Goal: Use online tool/utility: Utilize a website feature to perform a specific function

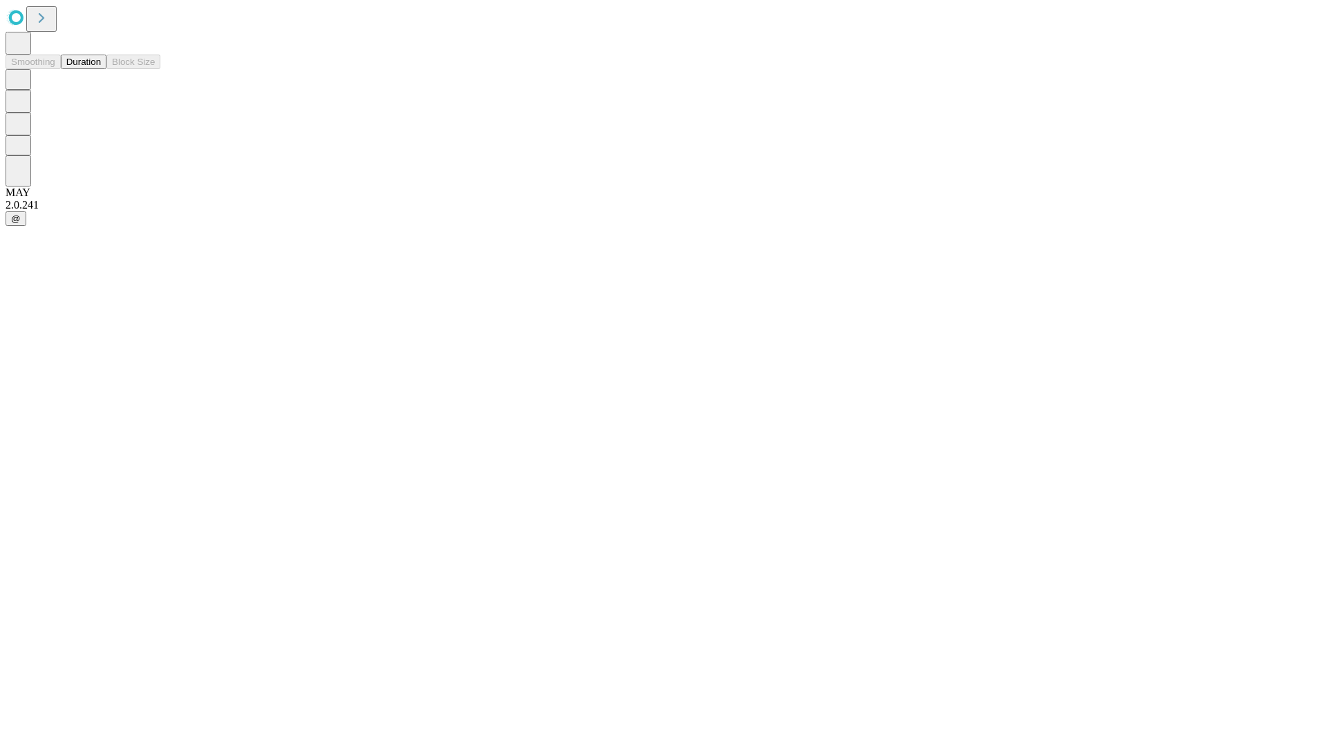
click at [101, 69] on button "Duration" at bounding box center [84, 62] width 46 height 15
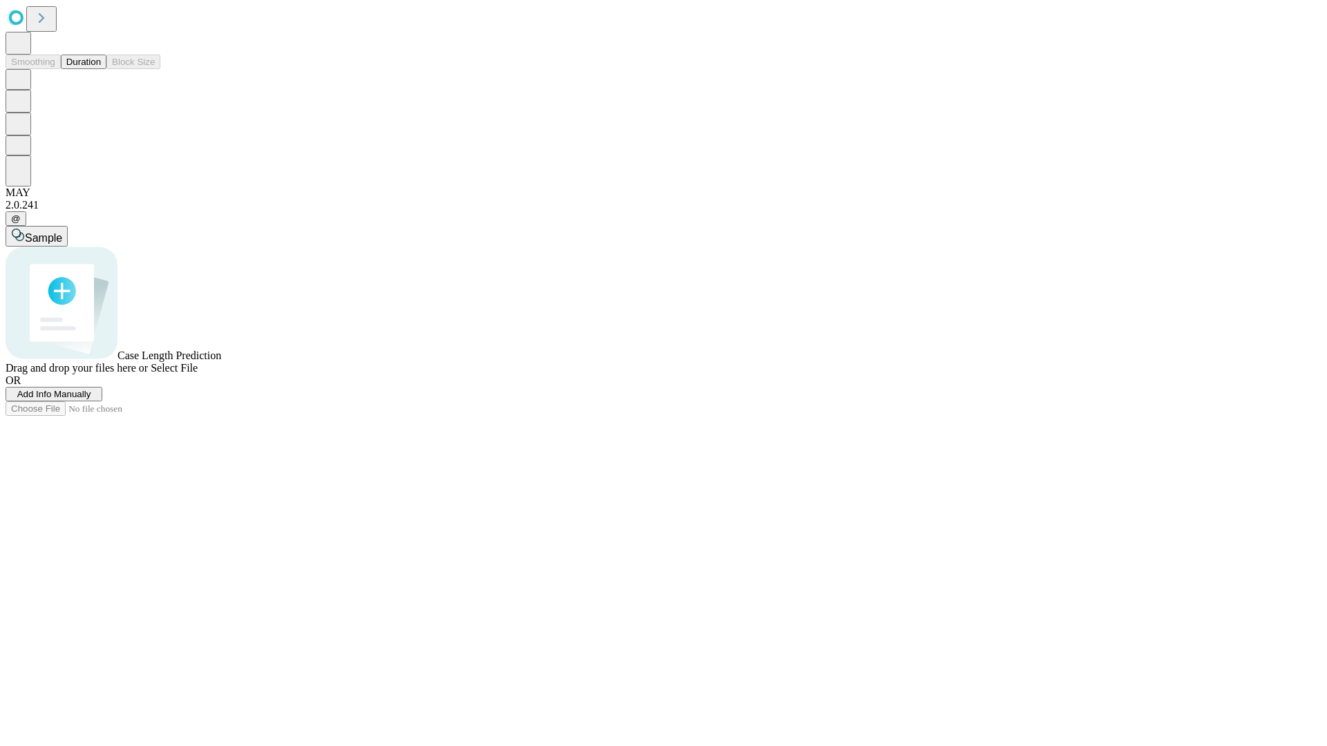
click at [198, 374] on span "Select File" at bounding box center [174, 368] width 47 height 12
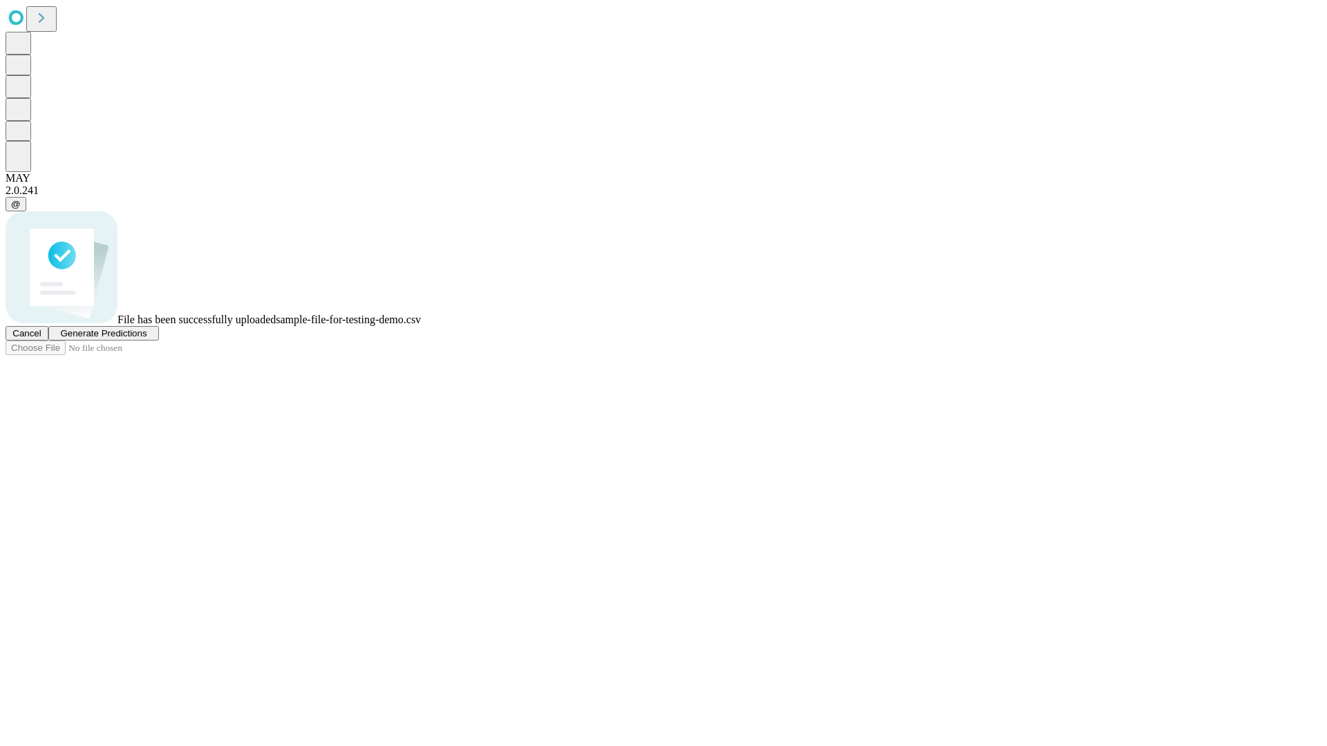
click at [147, 339] on span "Generate Predictions" at bounding box center [103, 333] width 86 height 10
